Goal: Navigation & Orientation: Understand site structure

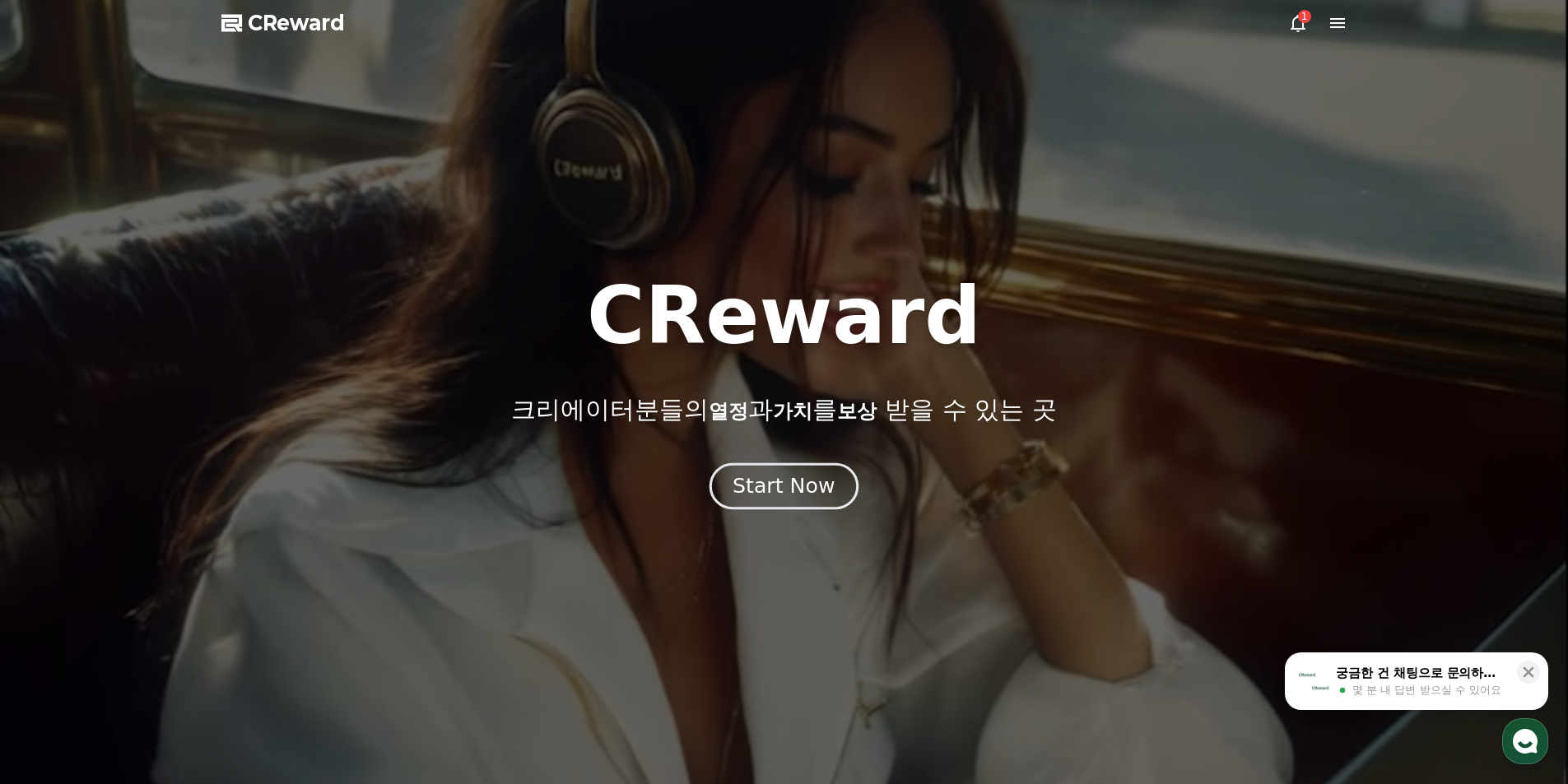
click at [806, 491] on div "Start Now" at bounding box center [784, 486] width 102 height 28
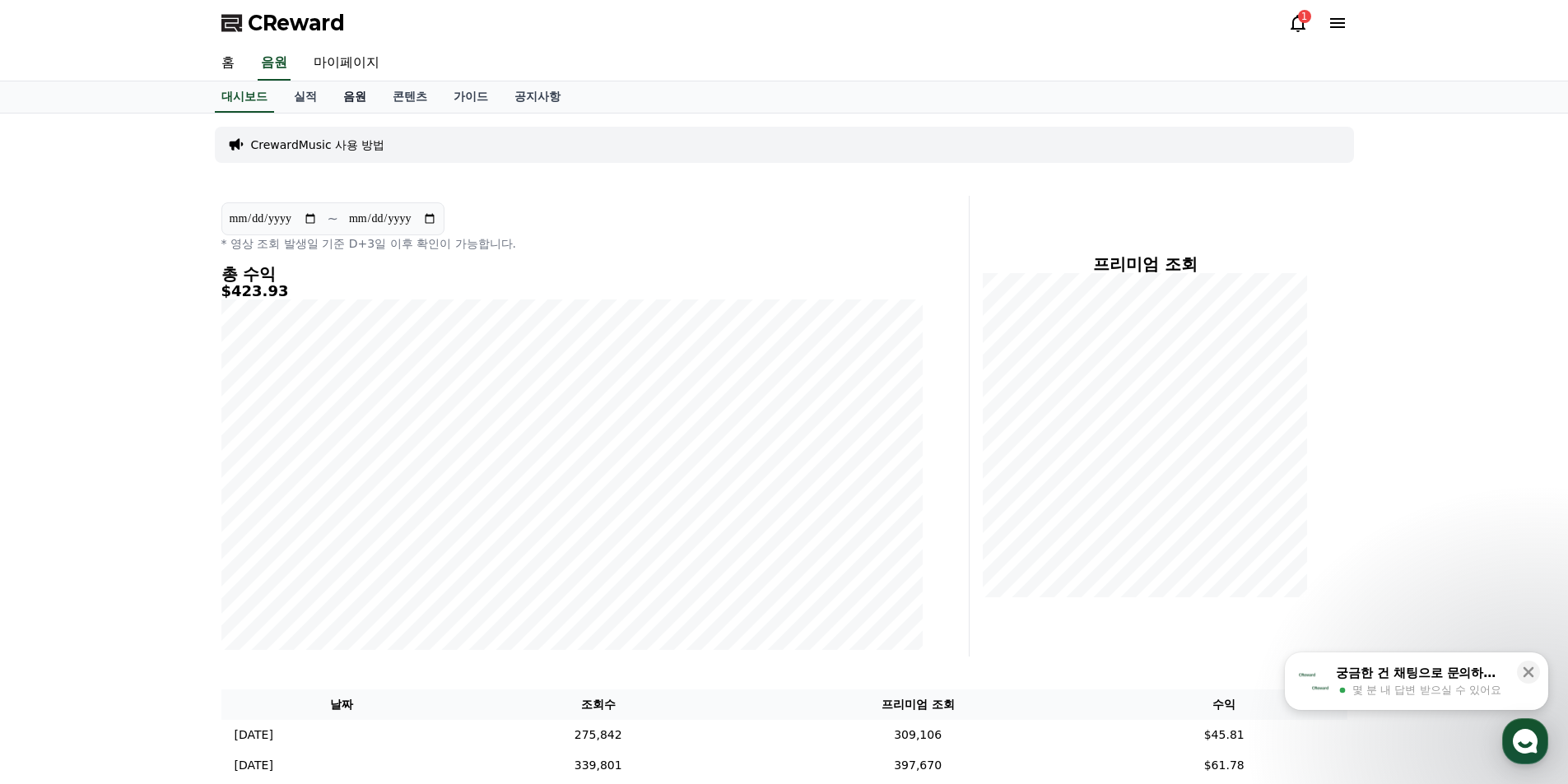
click at [334, 95] on link "음원" at bounding box center [355, 97] width 49 height 31
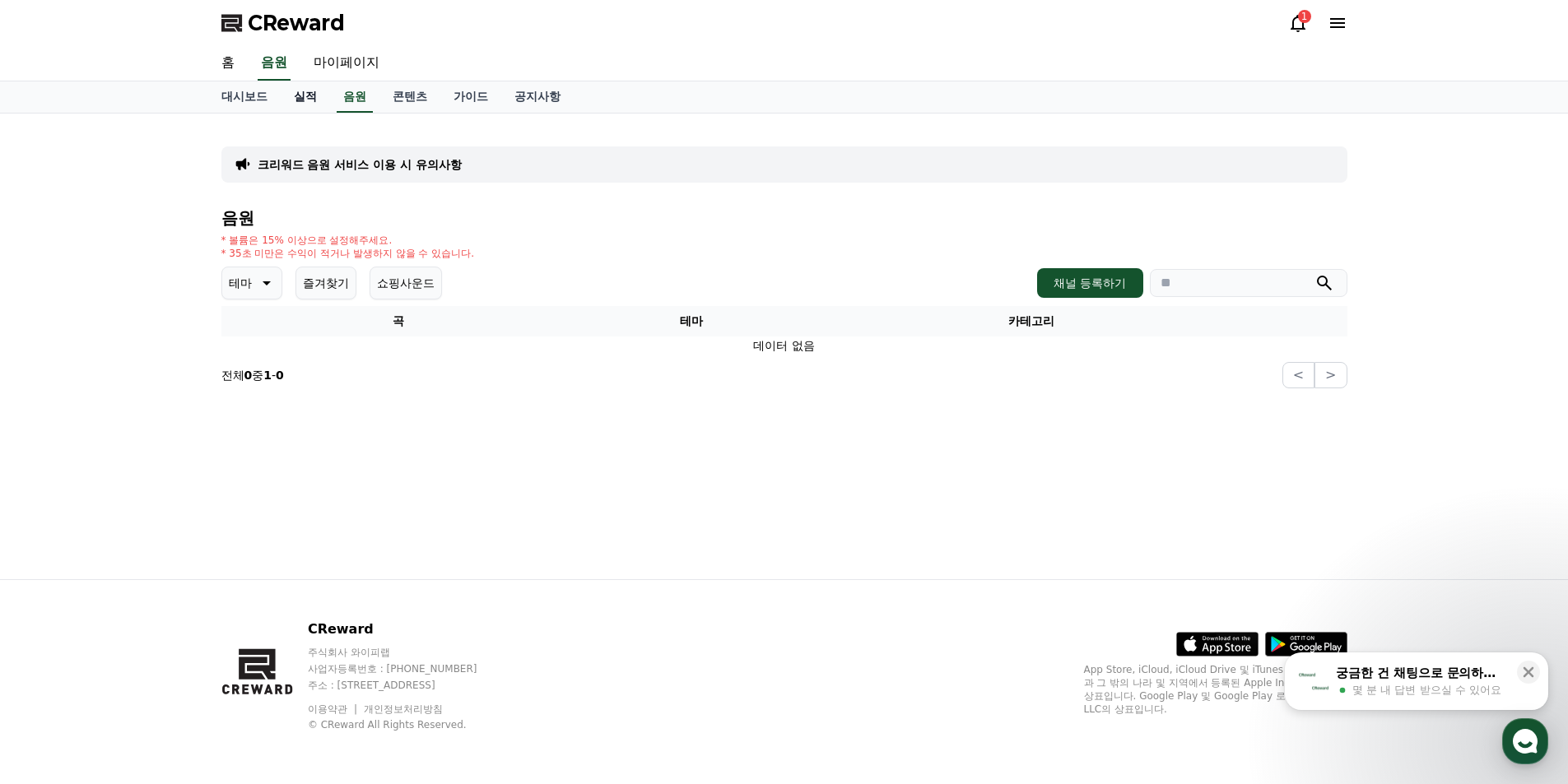
click at [301, 102] on link "실적" at bounding box center [305, 97] width 49 height 31
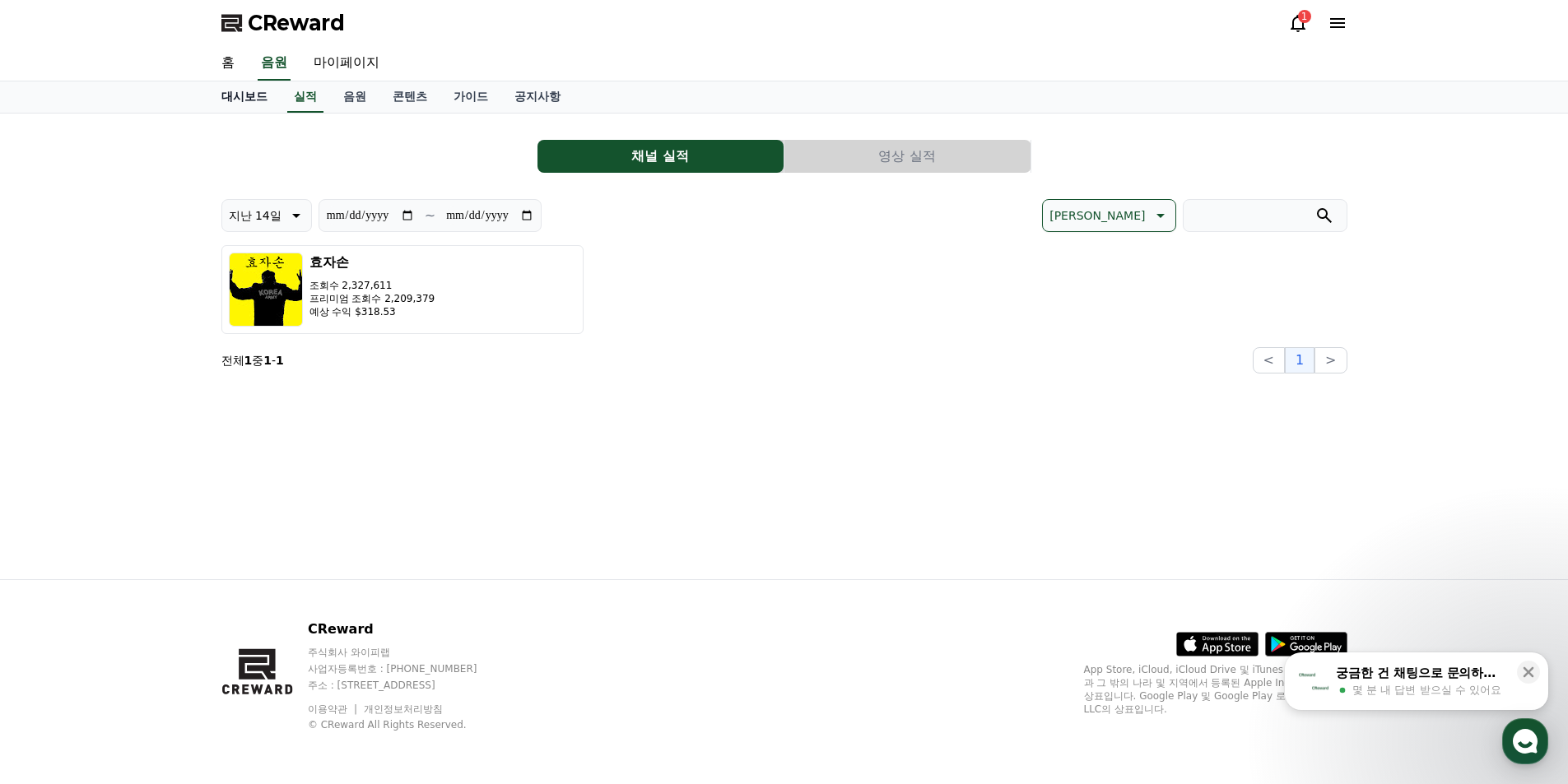
click at [240, 106] on link "대시보드" at bounding box center [245, 97] width 73 height 31
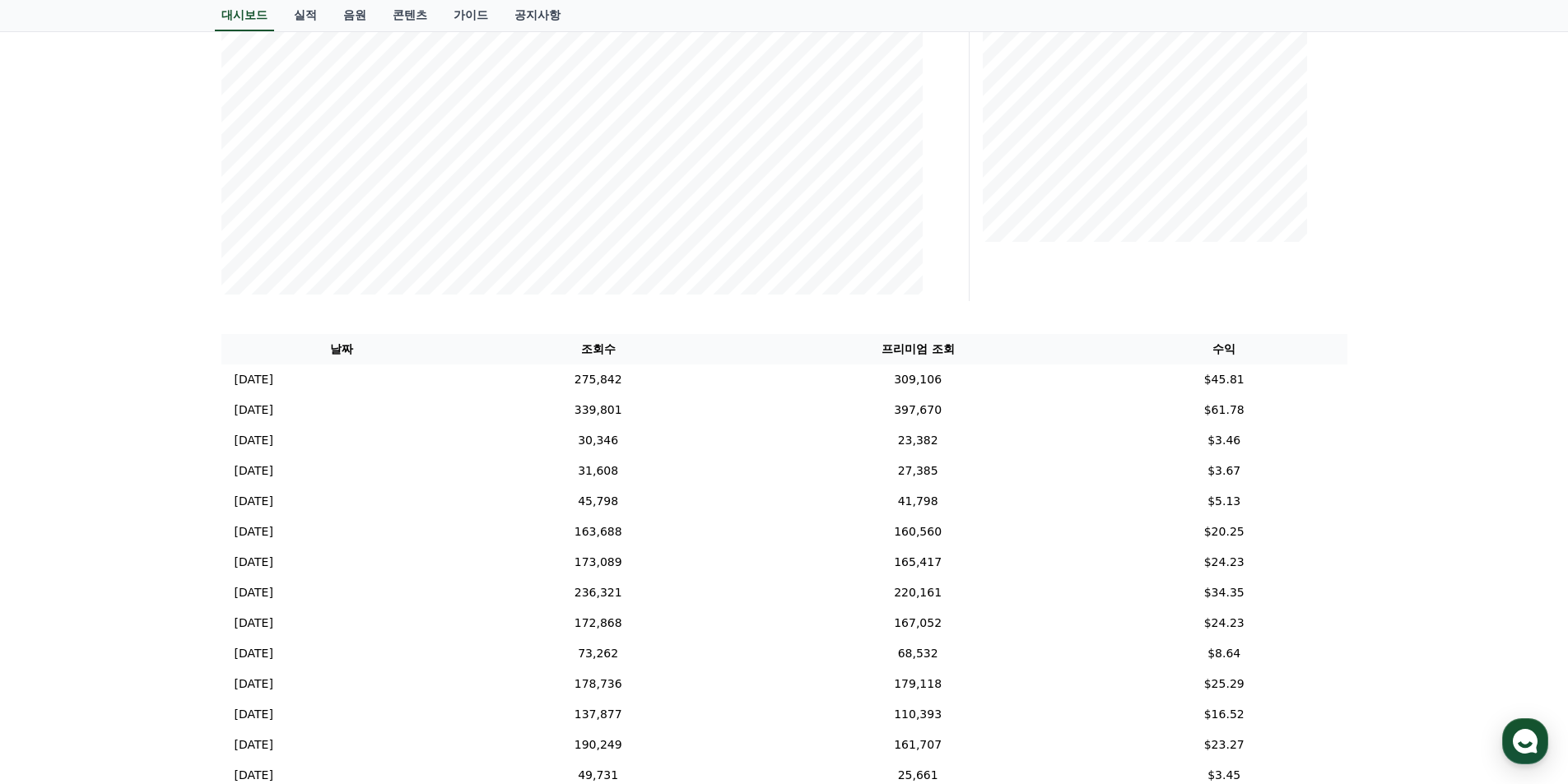
scroll to position [317, 0]
